Goal: Task Accomplishment & Management: Manage account settings

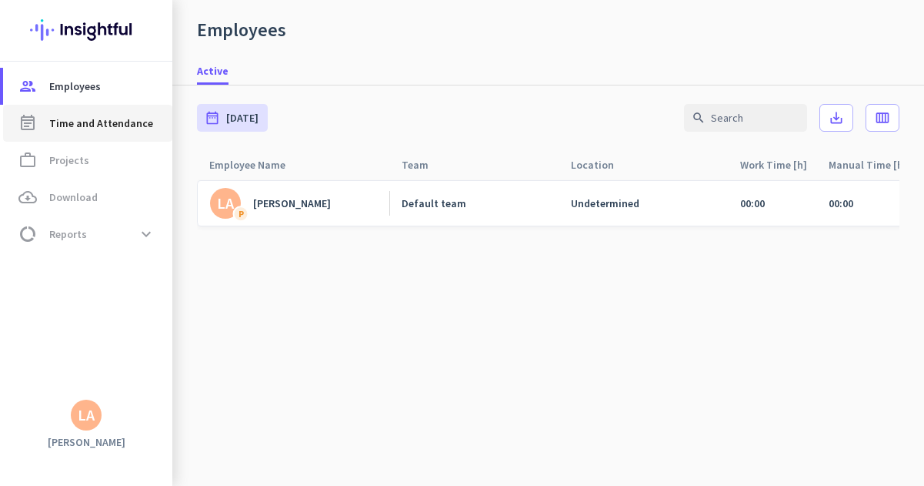
click at [95, 125] on span "Time and Attendance" at bounding box center [101, 123] width 104 height 18
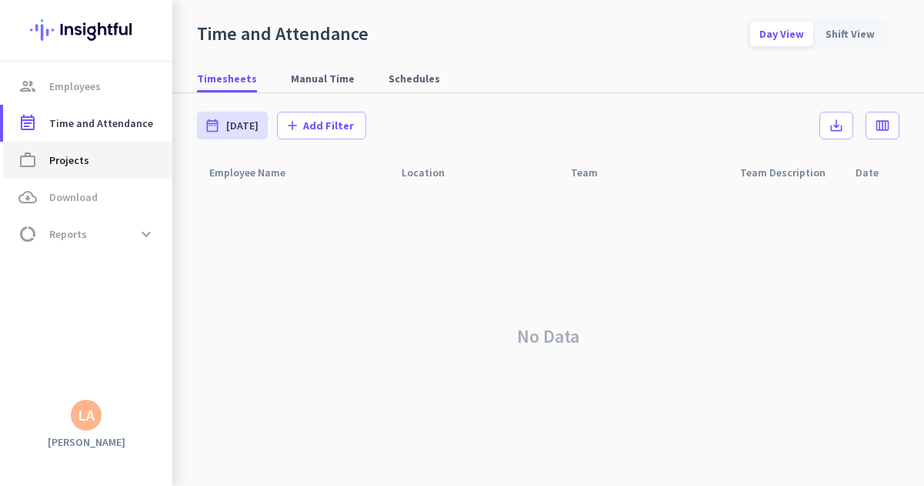
click at [80, 158] on span "Projects" at bounding box center [69, 160] width 40 height 18
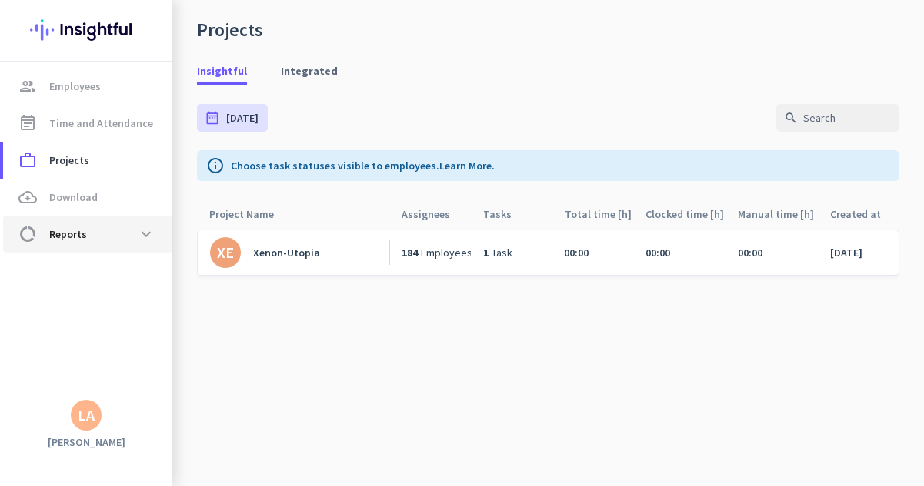
click at [69, 234] on span "Reports" at bounding box center [68, 234] width 38 height 18
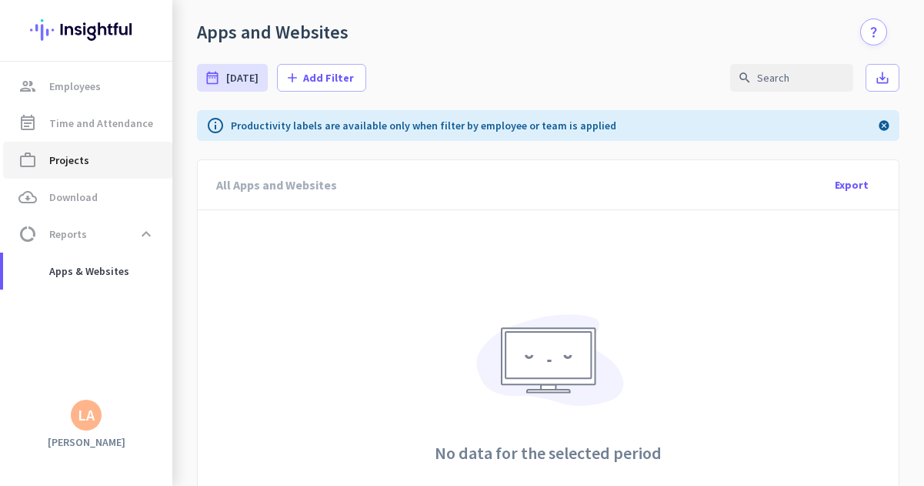
click at [71, 160] on span "Projects" at bounding box center [69, 160] width 40 height 18
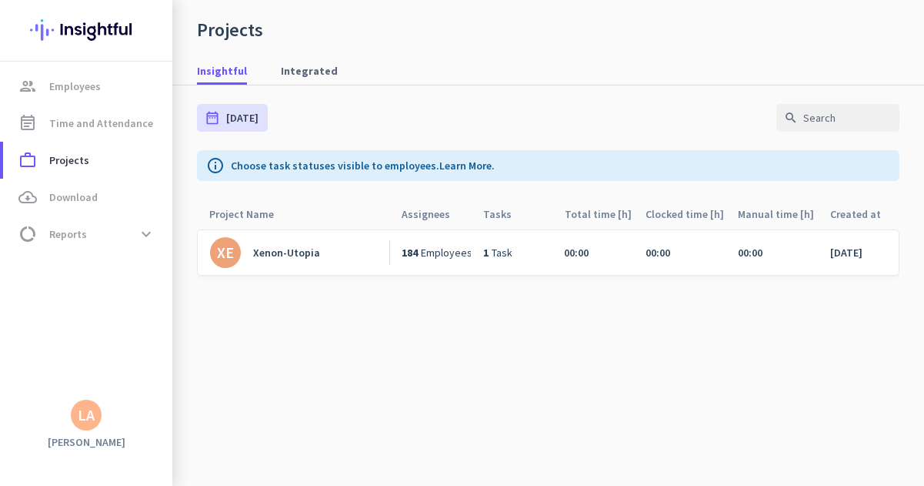
click at [272, 250] on div "Xenon-Utopia" at bounding box center [286, 252] width 67 height 14
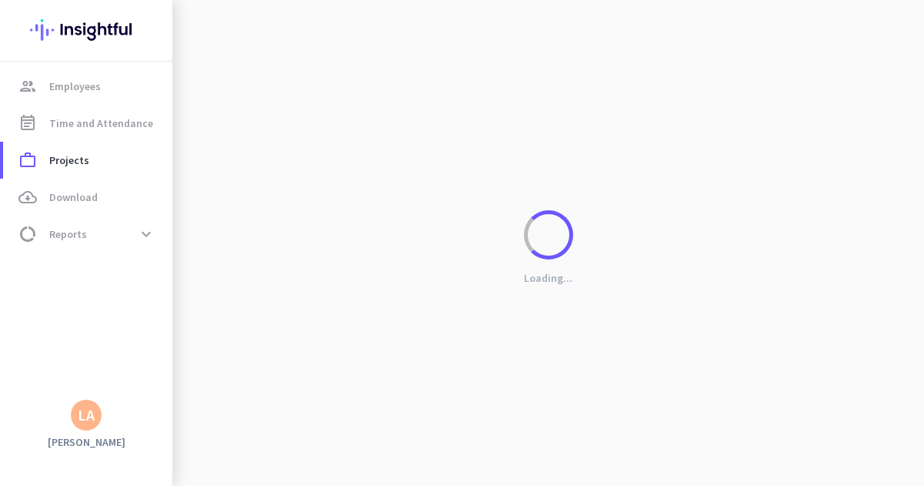
type input "[DATE] - [DATE]"
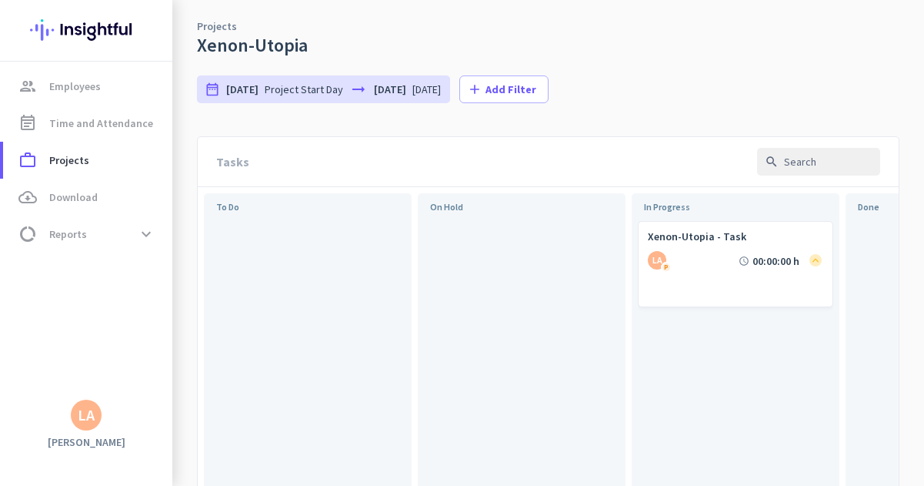
scroll to position [100, 0]
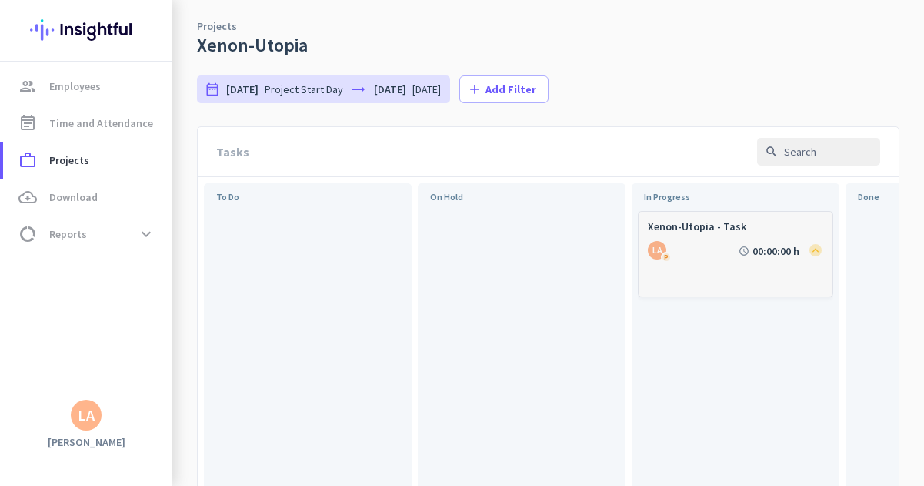
click at [659, 242] on div "LA P" at bounding box center [657, 250] width 18 height 18
type input "[DATE] - [DATE]"
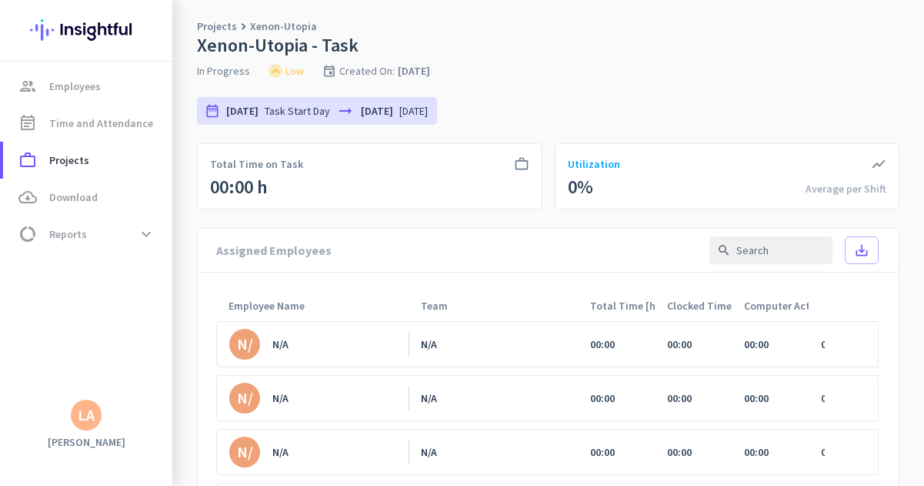
click at [281, 343] on div "N/A" at bounding box center [280, 344] width 16 height 14
type input "[DATE] - [DATE]"
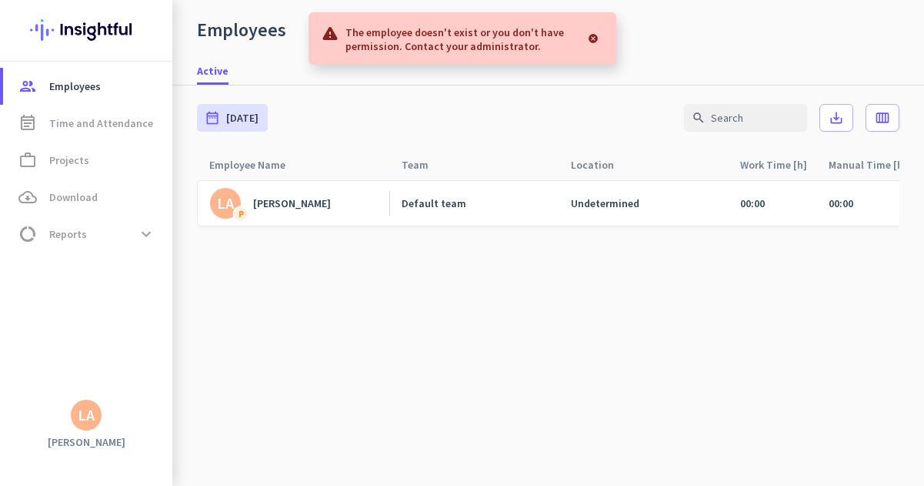
click at [592, 37] on div at bounding box center [594, 38] width 22 height 31
